Goal: Transaction & Acquisition: Purchase product/service

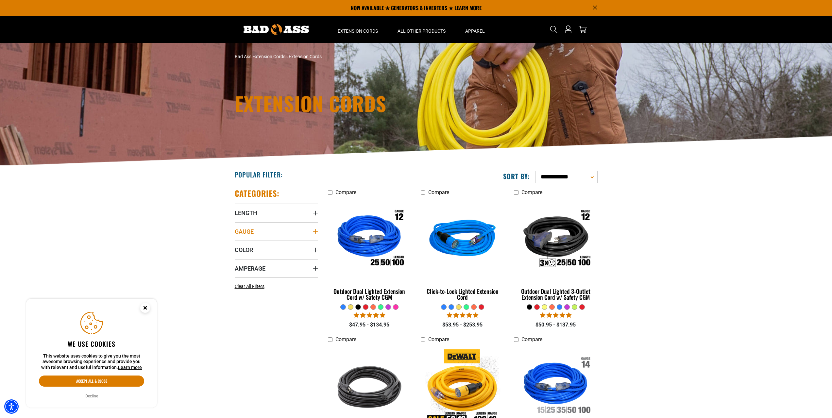
click at [304, 234] on summary "Gauge" at bounding box center [276, 231] width 83 height 18
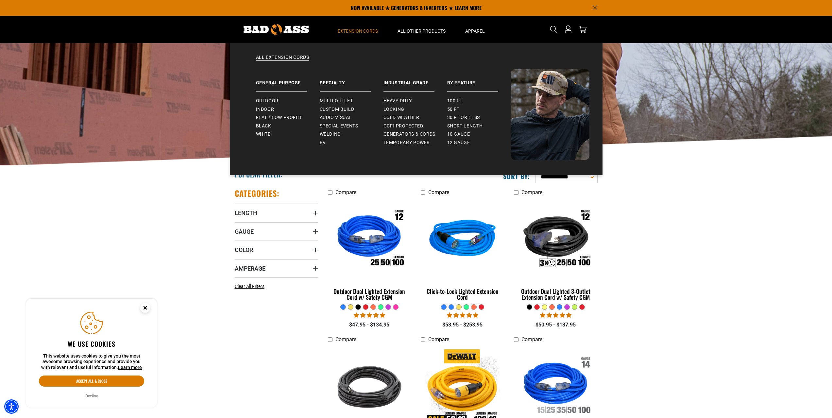
click at [364, 27] on summary "Extension Cords" at bounding box center [358, 29] width 60 height 27
click at [464, 134] on span "10 gauge" at bounding box center [458, 134] width 23 height 6
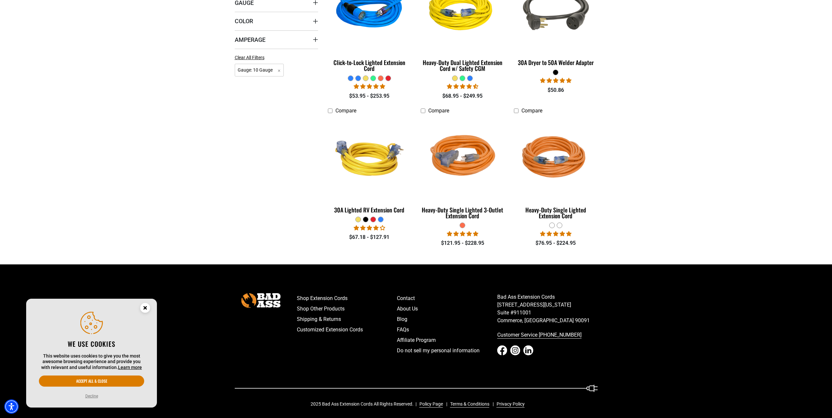
scroll to position [131, 0]
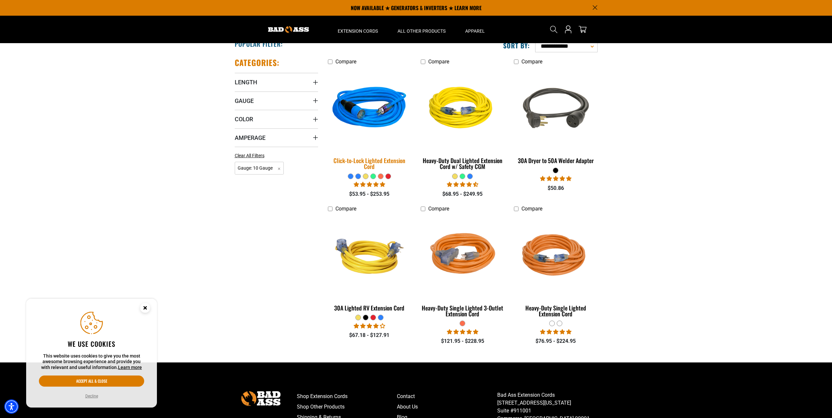
click at [368, 118] on img at bounding box center [370, 109] width 92 height 84
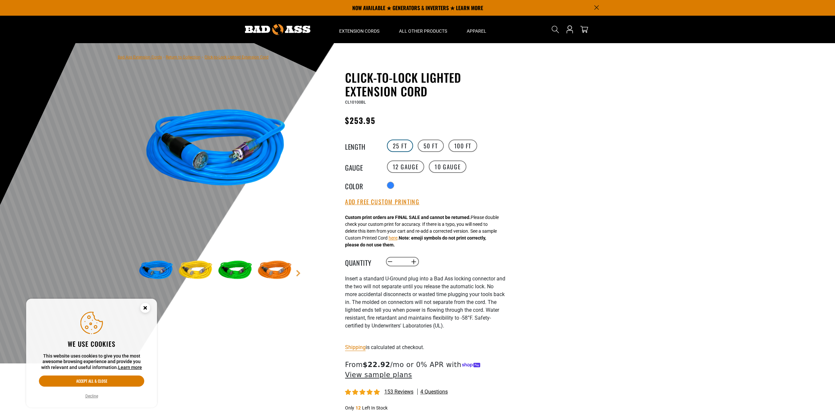
click at [400, 144] on label "25 FT" at bounding box center [400, 146] width 26 height 12
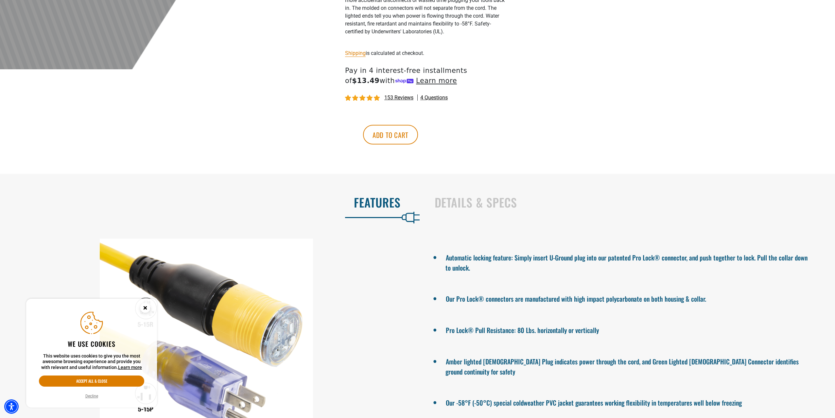
scroll to position [360, 0]
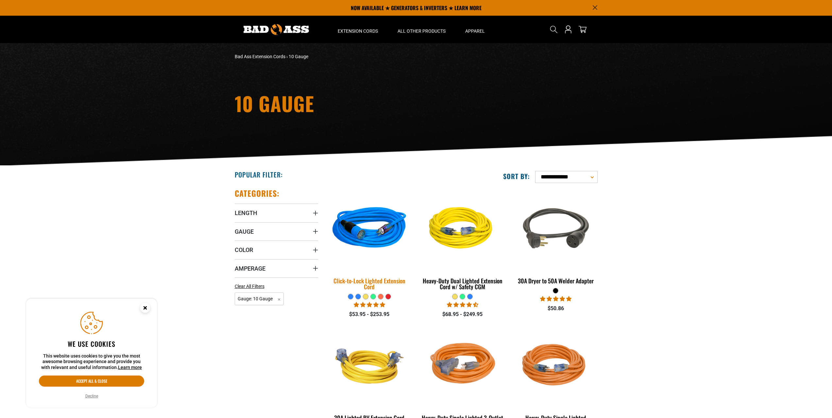
scroll to position [131, 0]
